Goal: Task Accomplishment & Management: Use online tool/utility

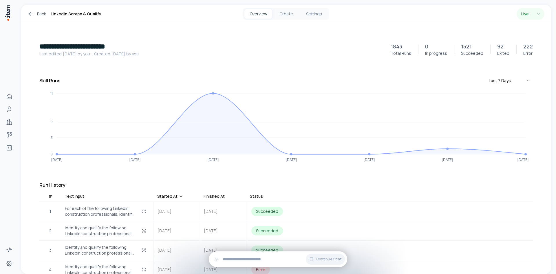
click at [354, 45] on h1 "**********" at bounding box center [211, 46] width 344 height 9
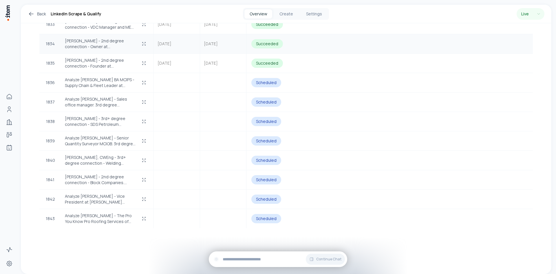
scroll to position [35750, 0]
click at [269, 82] on div "Scheduled" at bounding box center [266, 81] width 30 height 9
click at [143, 83] on icon "button" at bounding box center [144, 82] width 5 height 5
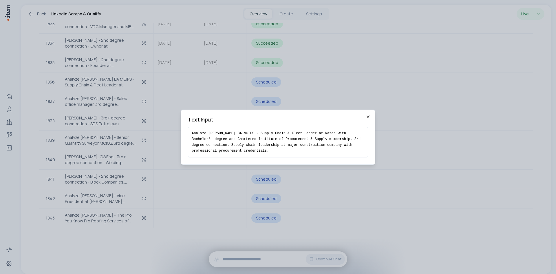
click at [367, 119] on icon "button" at bounding box center [368, 116] width 5 height 5
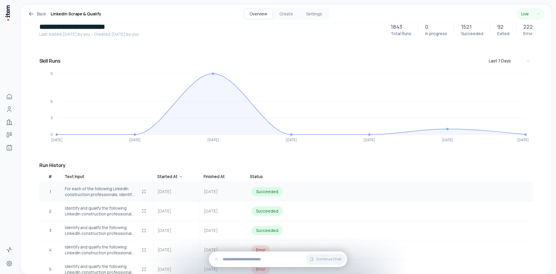
scroll to position [58, 0]
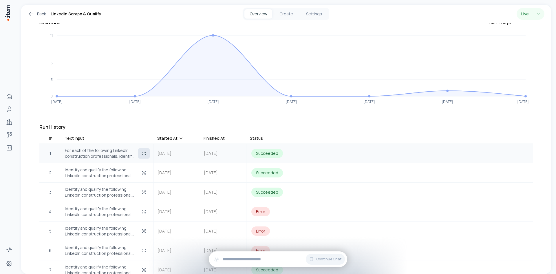
click at [146, 155] on icon "button" at bounding box center [144, 153] width 5 height 5
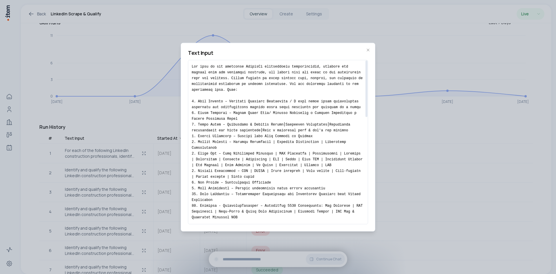
drag, startPoint x: 206, startPoint y: 85, endPoint x: 271, endPoint y: 183, distance: 118.3
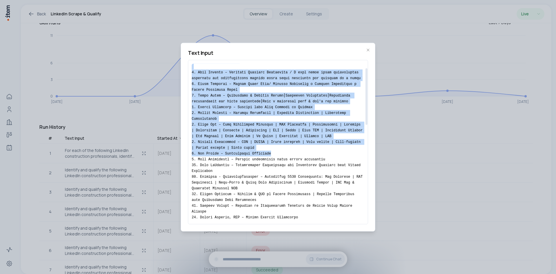
scroll to position [0, 0]
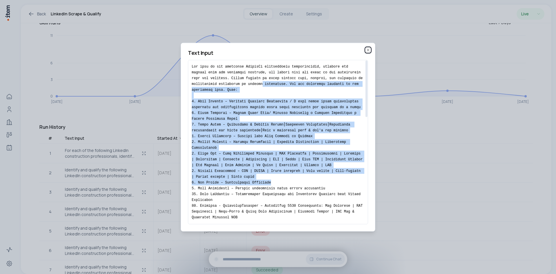
click at [367, 51] on icon "button" at bounding box center [368, 50] width 2 height 2
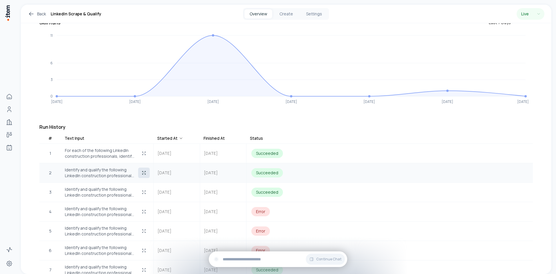
click at [144, 173] on icon "button" at bounding box center [144, 172] width 5 height 5
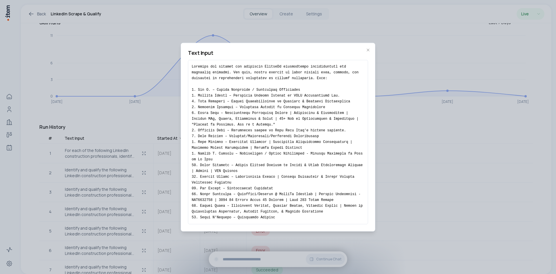
scroll to position [145, 0]
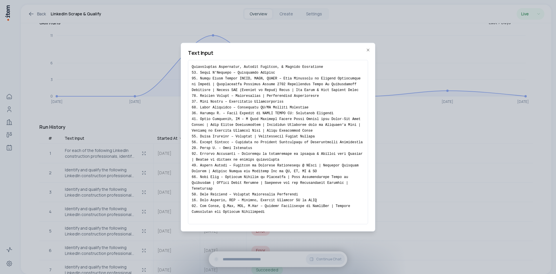
click at [368, 49] on icon "button" at bounding box center [368, 50] width 5 height 5
click at [143, 193] on icon "button" at bounding box center [143, 192] width 1 height 1
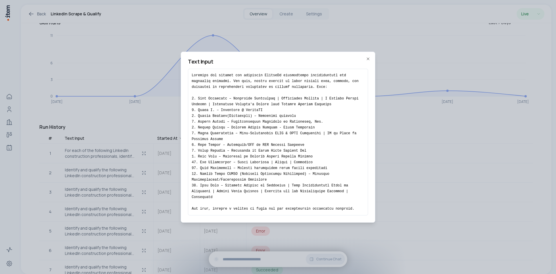
click at [369, 60] on icon "button" at bounding box center [368, 59] width 2 height 2
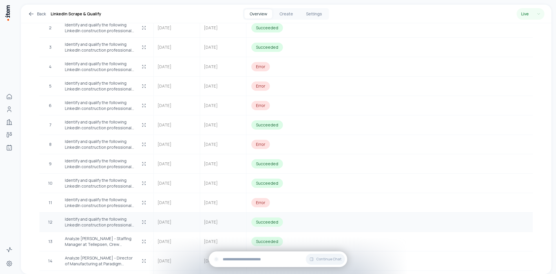
scroll to position [261, 0]
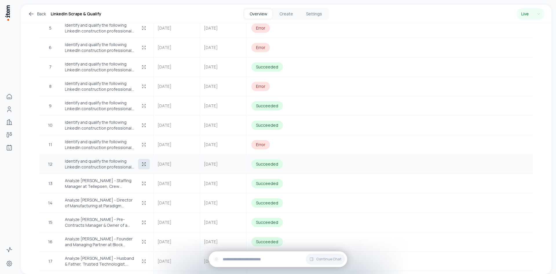
click at [144, 159] on button "button" at bounding box center [144, 164] width 12 height 10
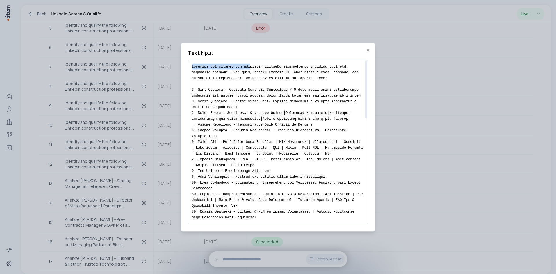
drag, startPoint x: 220, startPoint y: 68, endPoint x: 293, endPoint y: 76, distance: 73.5
click at [293, 76] on div at bounding box center [278, 142] width 180 height 164
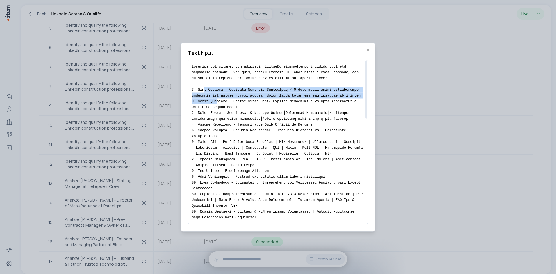
drag, startPoint x: 216, startPoint y: 103, endPoint x: 280, endPoint y: 176, distance: 97.3
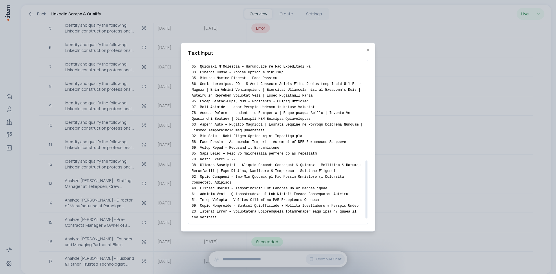
scroll to position [284, 0]
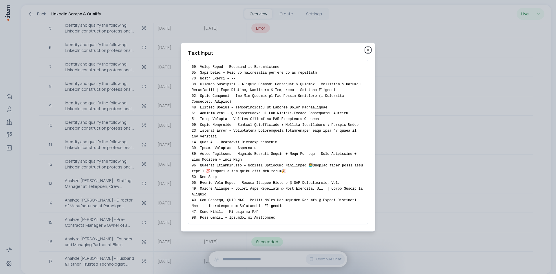
click at [369, 50] on icon "button" at bounding box center [368, 50] width 2 height 2
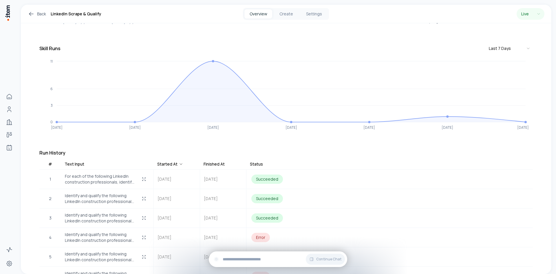
scroll to position [0, 0]
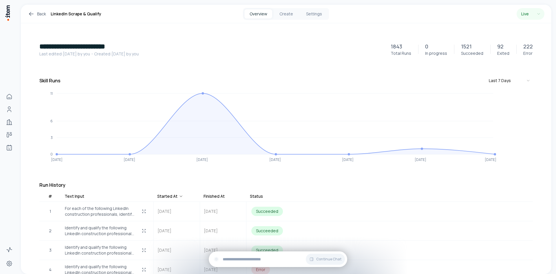
click at [64, 12] on h1 "LinkedIn Scrape & Qualify" at bounding box center [76, 13] width 51 height 7
click at [35, 14] on link "Back" at bounding box center [37, 13] width 18 height 7
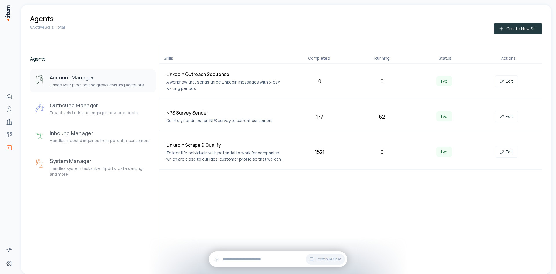
click at [509, 28] on button "Create New Skill" at bounding box center [518, 28] width 48 height 11
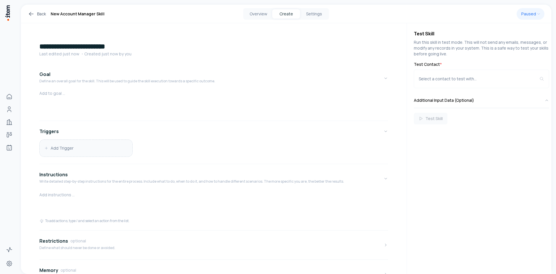
click at [86, 146] on button "Add Trigger" at bounding box center [86, 148] width 93 height 17
